Goal: Task Accomplishment & Management: Manage account settings

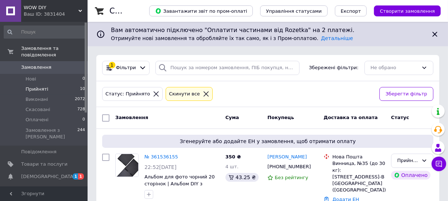
click at [48, 174] on span "[DEMOGRAPHIC_DATA]" at bounding box center [44, 177] width 46 height 7
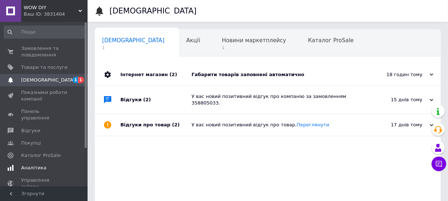
scroll to position [0, 4]
click at [424, 75] on div "18 годин тому" at bounding box center [396, 74] width 73 height 7
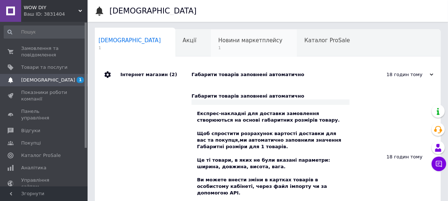
click at [218, 43] on span "Новини маркетплейсу" at bounding box center [250, 40] width 64 height 7
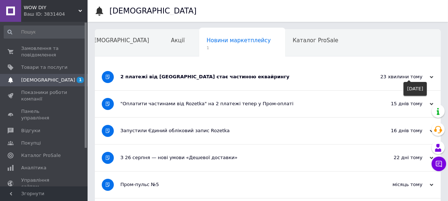
click at [413, 78] on div "23 хвилини тому" at bounding box center [396, 77] width 73 height 7
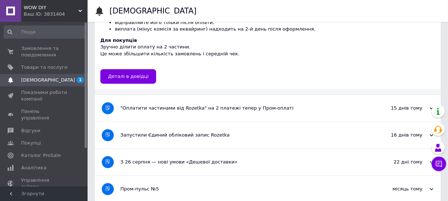
scroll to position [198, 0]
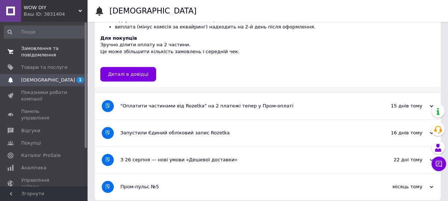
click at [44, 47] on span "Замовлення та повідомлення" at bounding box center [44, 51] width 46 height 13
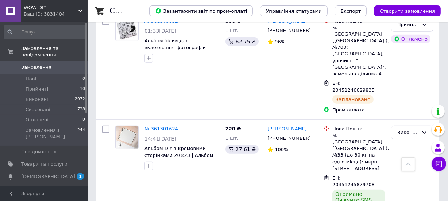
scroll to position [497, 0]
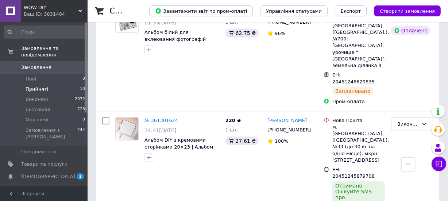
click at [33, 86] on span "Прийняті" at bounding box center [37, 89] width 23 height 7
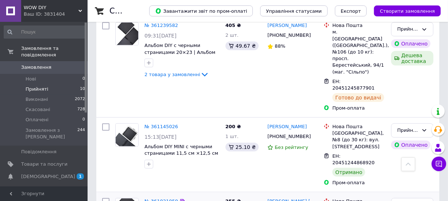
scroll to position [662, 0]
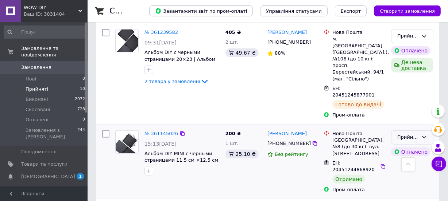
click at [420, 131] on div "Прийнято" at bounding box center [412, 138] width 42 height 14
click at [408, 146] on li "Виконано" at bounding box center [412, 152] width 42 height 13
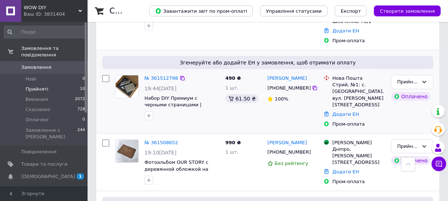
scroll to position [265, 0]
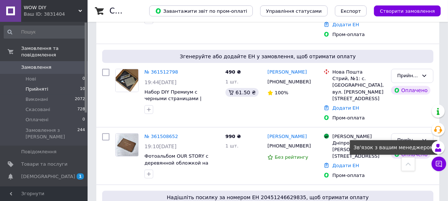
click at [437, 162] on icon at bounding box center [438, 163] width 7 height 7
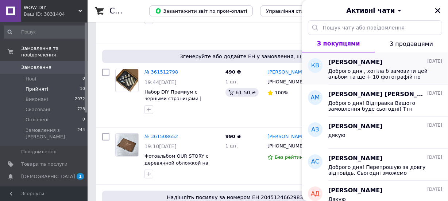
click at [389, 82] on div "Катерина Вихопень 10.09.2025 Доброго дня , хотіла б замовити цей альбом та ще +…" at bounding box center [388, 68] width 120 height 32
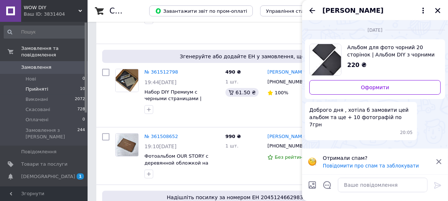
click at [436, 5] on div "Катерина Вихопень" at bounding box center [375, 10] width 146 height 20
click at [436, 11] on icon "Закрити" at bounding box center [437, 10] width 7 height 7
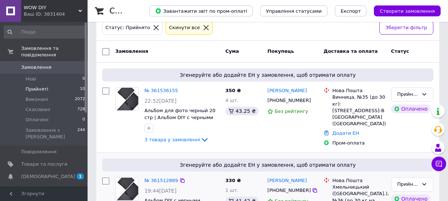
scroll to position [99, 0]
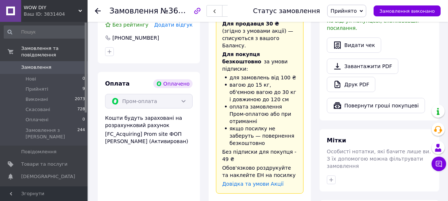
scroll to position [331, 0]
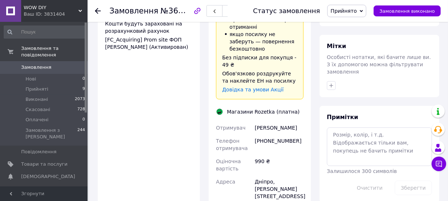
drag, startPoint x: 287, startPoint y: 73, endPoint x: 244, endPoint y: 74, distance: 43.0
click at [244, 121] on div "Отримувач [PERSON_NAME] Телефон отримувача [PHONE_NUMBER] Оціночна вартість 990…" at bounding box center [259, 193] width 90 height 144
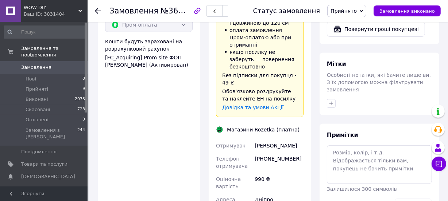
scroll to position [397, 0]
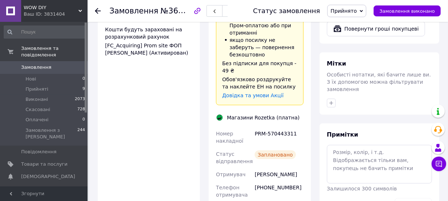
scroll to position [265, 0]
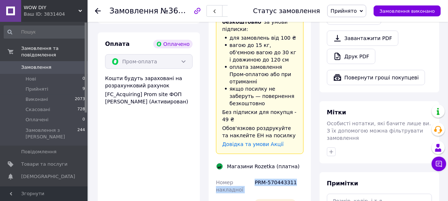
drag, startPoint x: 295, startPoint y: 141, endPoint x: 250, endPoint y: 139, distance: 44.5
click at [272, 176] on div "PRM-570443311" at bounding box center [279, 186] width 52 height 20
drag, startPoint x: 295, startPoint y: 142, endPoint x: 255, endPoint y: 138, distance: 40.3
click at [255, 176] on div "PRM-570443311" at bounding box center [279, 186] width 52 height 20
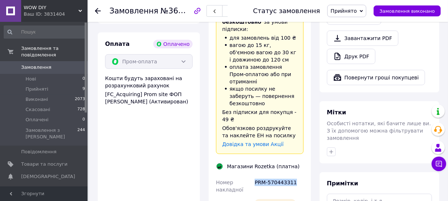
copy div "PRM-570443311"
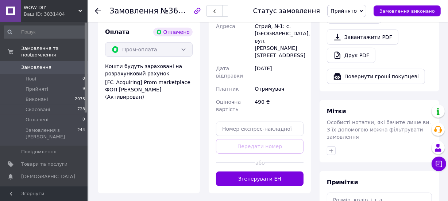
scroll to position [298, 0]
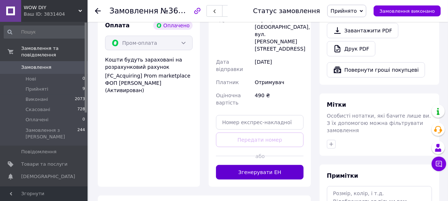
click at [262, 165] on button "Згенерувати ЕН" at bounding box center [259, 172] width 87 height 15
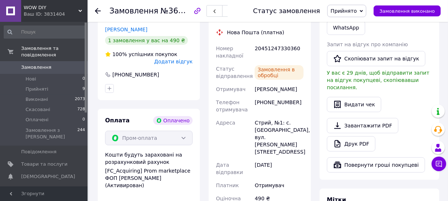
scroll to position [199, 0]
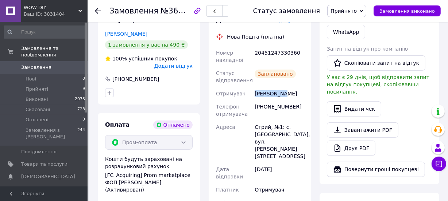
drag, startPoint x: 279, startPoint y: 94, endPoint x: 247, endPoint y: 96, distance: 32.5
click at [247, 96] on div "Номер накладної 20451247330360 Статус відправлення Заплановано Отримувач Білан …" at bounding box center [259, 141] width 90 height 191
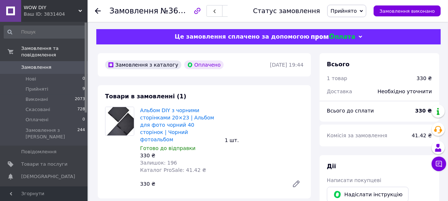
scroll to position [199, 0]
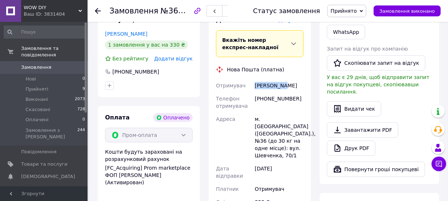
drag, startPoint x: 281, startPoint y: 78, endPoint x: 253, endPoint y: 79, distance: 27.3
click at [253, 79] on div "Лиса Дарія" at bounding box center [279, 85] width 52 height 13
copy div "Лиса Дарія"
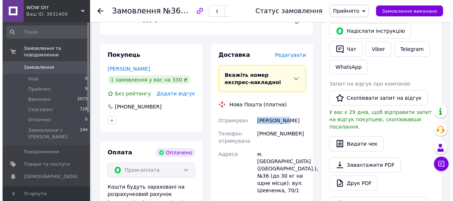
scroll to position [132, 0]
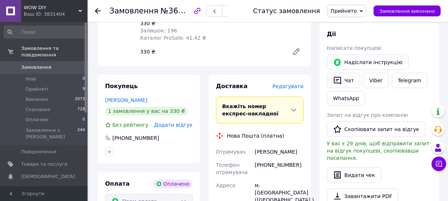
click at [289, 83] on span "Редагувати" at bounding box center [287, 86] width 31 height 6
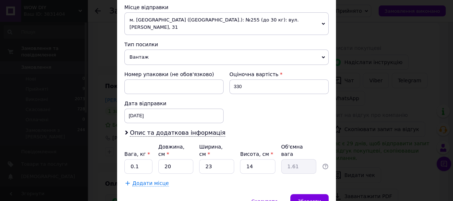
scroll to position [282, 0]
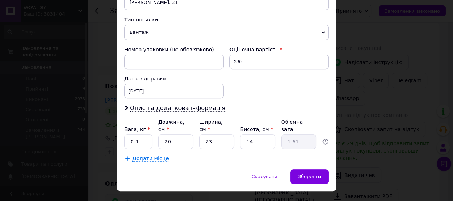
click at [146, 17] on span "Тип посилки" at bounding box center [141, 20] width 34 height 6
click at [147, 25] on span "Вантаж" at bounding box center [226, 32] width 204 height 15
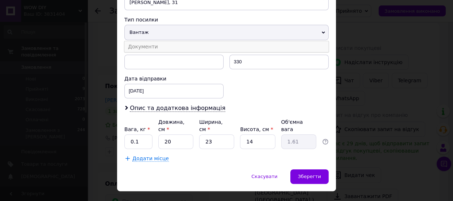
click at [140, 41] on li "Документи" at bounding box center [226, 46] width 204 height 11
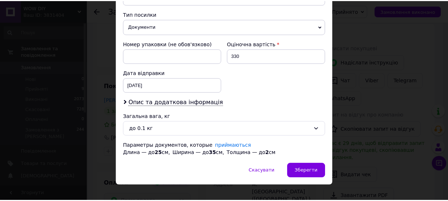
scroll to position [289, 0]
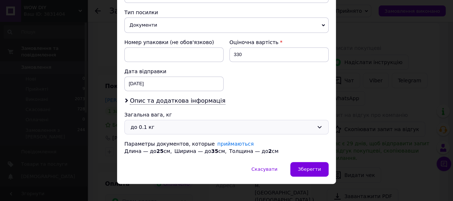
drag, startPoint x: 158, startPoint y: 117, endPoint x: 163, endPoint y: 115, distance: 5.2
click at [159, 123] on div "до 0.1 кг" at bounding box center [222, 127] width 183 height 8
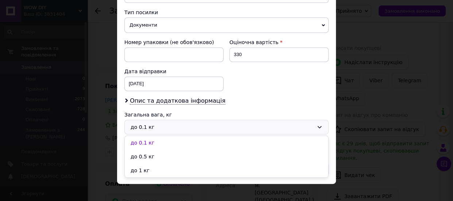
click at [155, 164] on li "до 1 кг" at bounding box center [226, 171] width 203 height 14
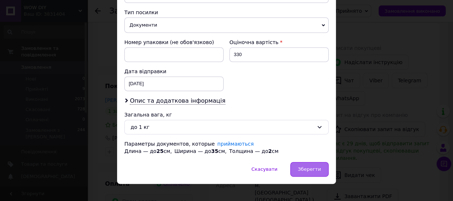
click at [310, 167] on span "Зберегти" at bounding box center [309, 169] width 23 height 5
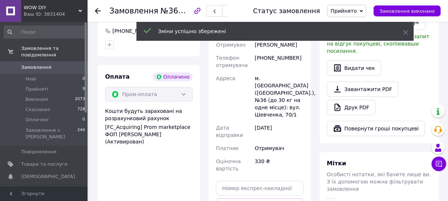
scroll to position [298, 0]
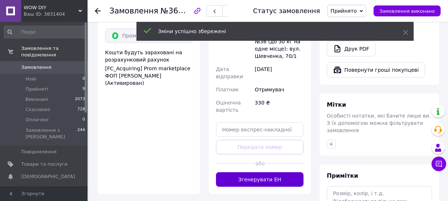
click at [278, 172] on button "Згенерувати ЕН" at bounding box center [259, 179] width 87 height 15
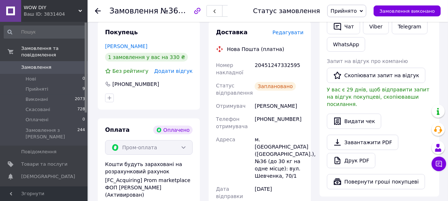
scroll to position [199, 0]
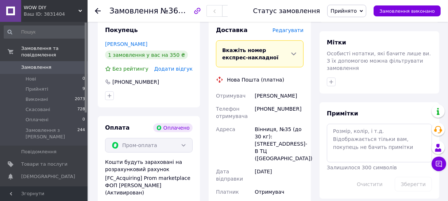
scroll to position [365, 0]
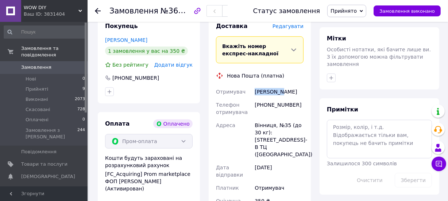
drag, startPoint x: 280, startPoint y: 79, endPoint x: 256, endPoint y: 80, distance: 24.4
click at [256, 85] on div "Дука Даша" at bounding box center [279, 91] width 52 height 13
copy div "Дука Даша"
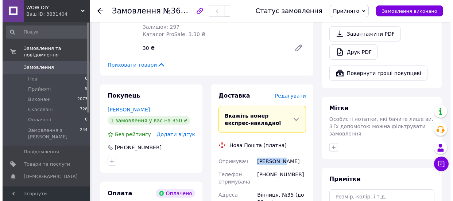
scroll to position [265, 0]
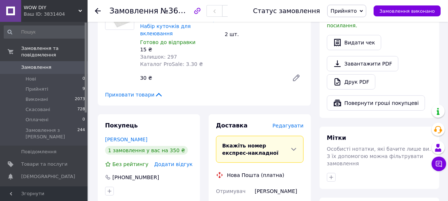
click at [289, 123] on span "Редагувати" at bounding box center [287, 126] width 31 height 6
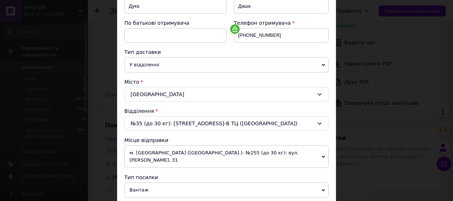
scroll to position [199, 0]
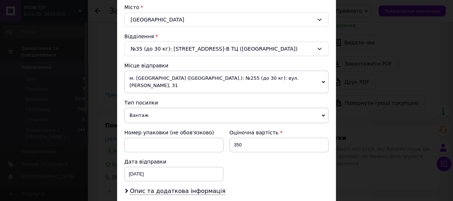
click at [147, 111] on span "Вантаж" at bounding box center [226, 115] width 204 height 15
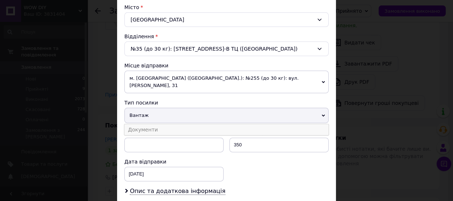
click at [150, 124] on li "Документи" at bounding box center [226, 129] width 204 height 11
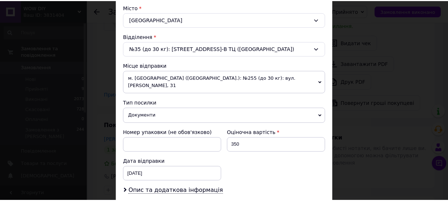
scroll to position [289, 0]
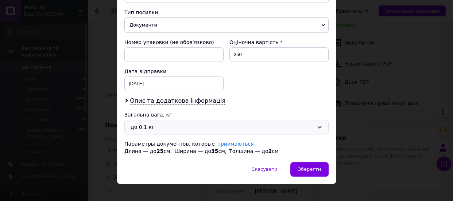
click at [150, 123] on div "до 0.1 кг" at bounding box center [222, 127] width 183 height 8
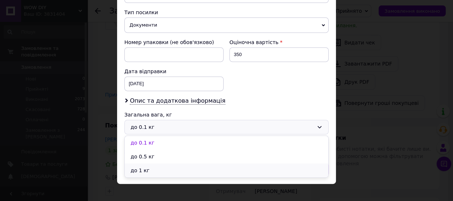
click at [142, 164] on li "до 1 кг" at bounding box center [226, 171] width 203 height 14
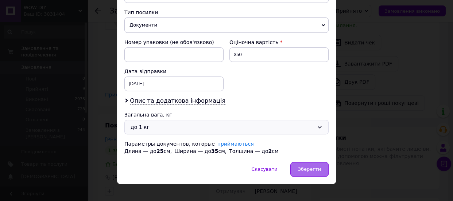
click at [307, 167] on span "Зберегти" at bounding box center [309, 169] width 23 height 5
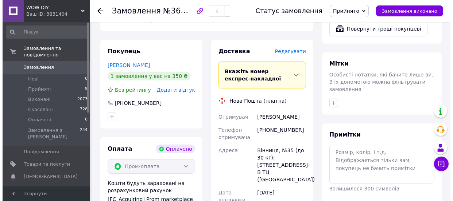
scroll to position [298, 0]
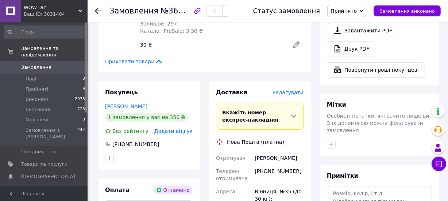
click at [294, 90] on span "Редагувати" at bounding box center [287, 93] width 31 height 6
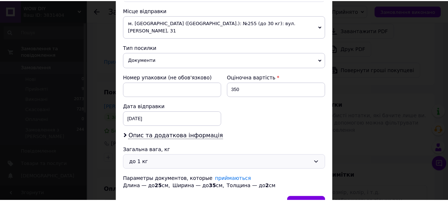
scroll to position [289, 0]
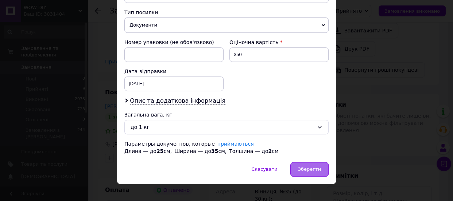
click at [315, 167] on span "Зберегти" at bounding box center [309, 169] width 23 height 5
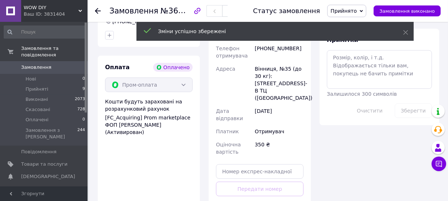
scroll to position [464, 0]
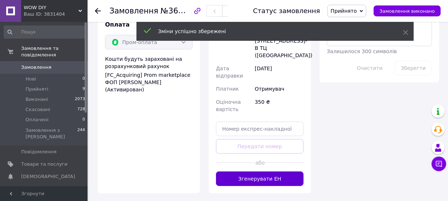
click at [274, 172] on button "Згенерувати ЕН" at bounding box center [259, 179] width 87 height 15
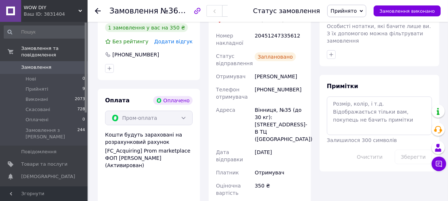
scroll to position [365, 0]
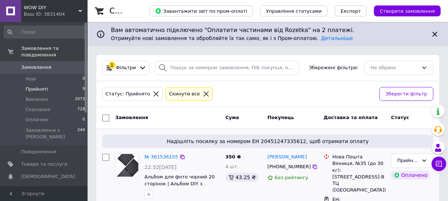
scroll to position [33, 0]
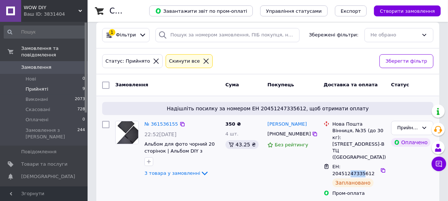
drag, startPoint x: 354, startPoint y: 152, endPoint x: 368, endPoint y: 154, distance: 13.9
click at [368, 164] on span "ЕН: 20451247335612" at bounding box center [353, 170] width 42 height 12
